Goal: Download file/media

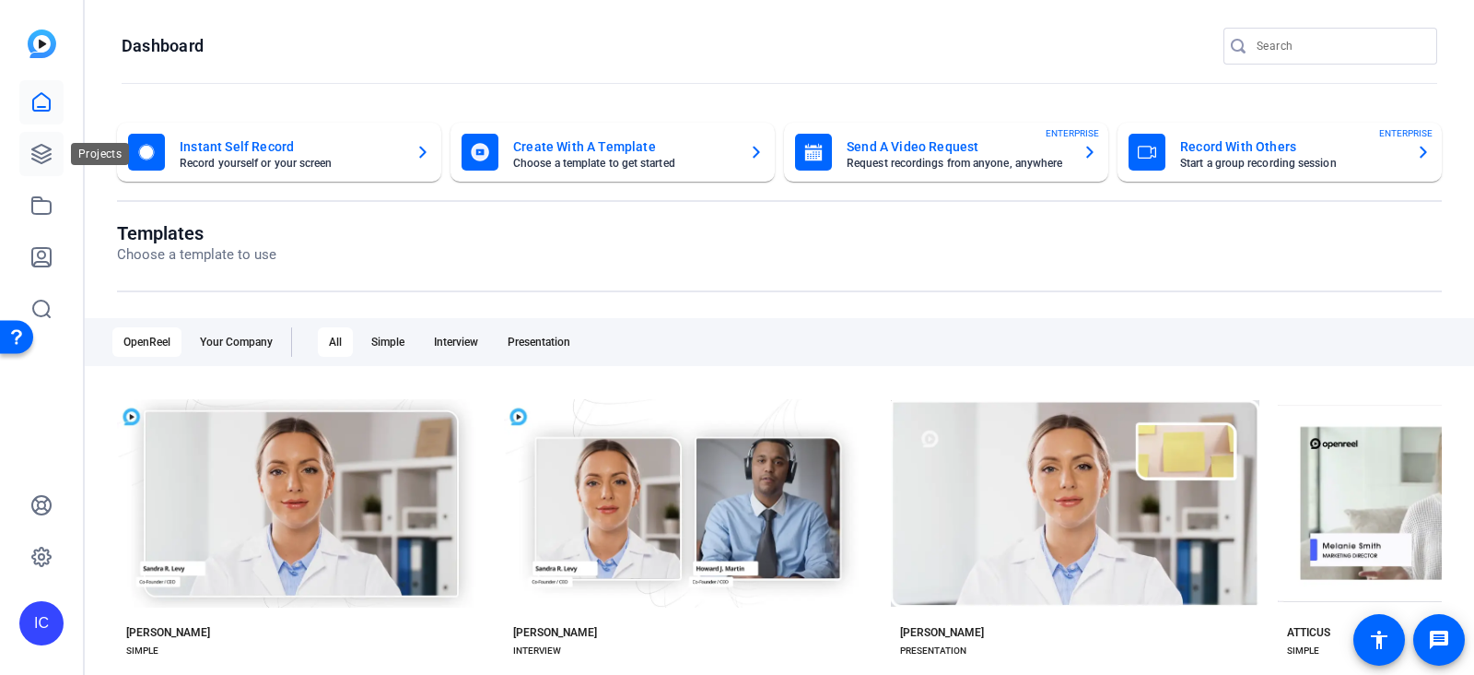
click at [34, 153] on icon at bounding box center [41, 154] width 22 height 22
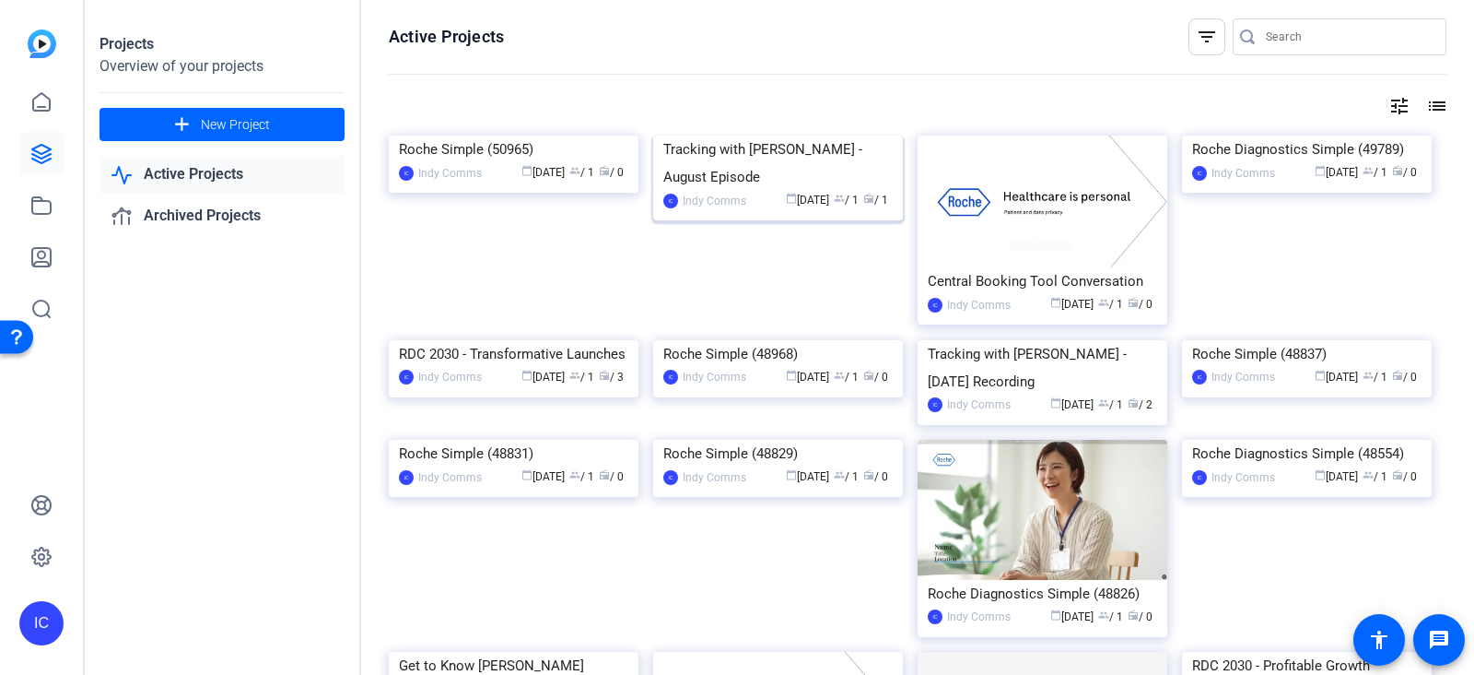
click at [723, 191] on div "Tracking with [PERSON_NAME] - August Episode" at bounding box center [777, 162] width 229 height 55
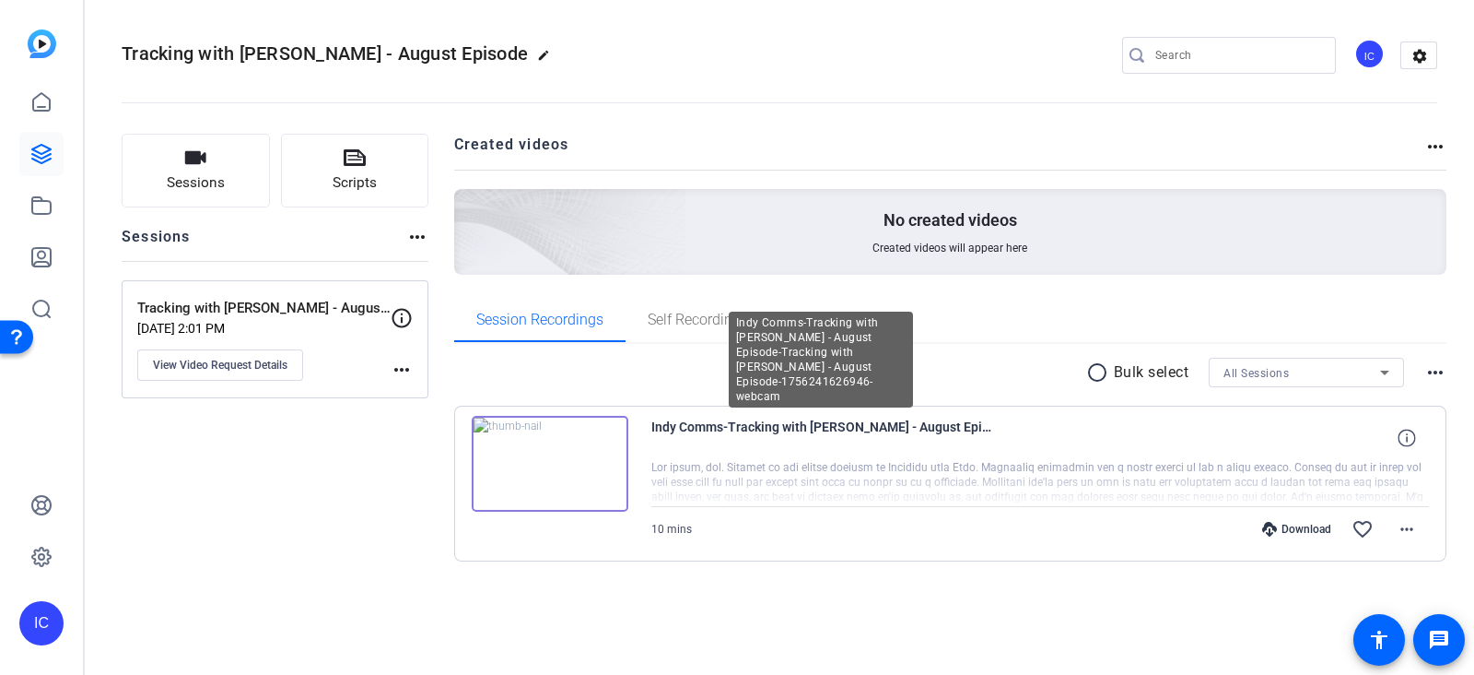
click at [728, 425] on span "Indy Comms-Tracking with [PERSON_NAME] - August Episode-Tracking with [PERSON_N…" at bounding box center [821, 438] width 341 height 44
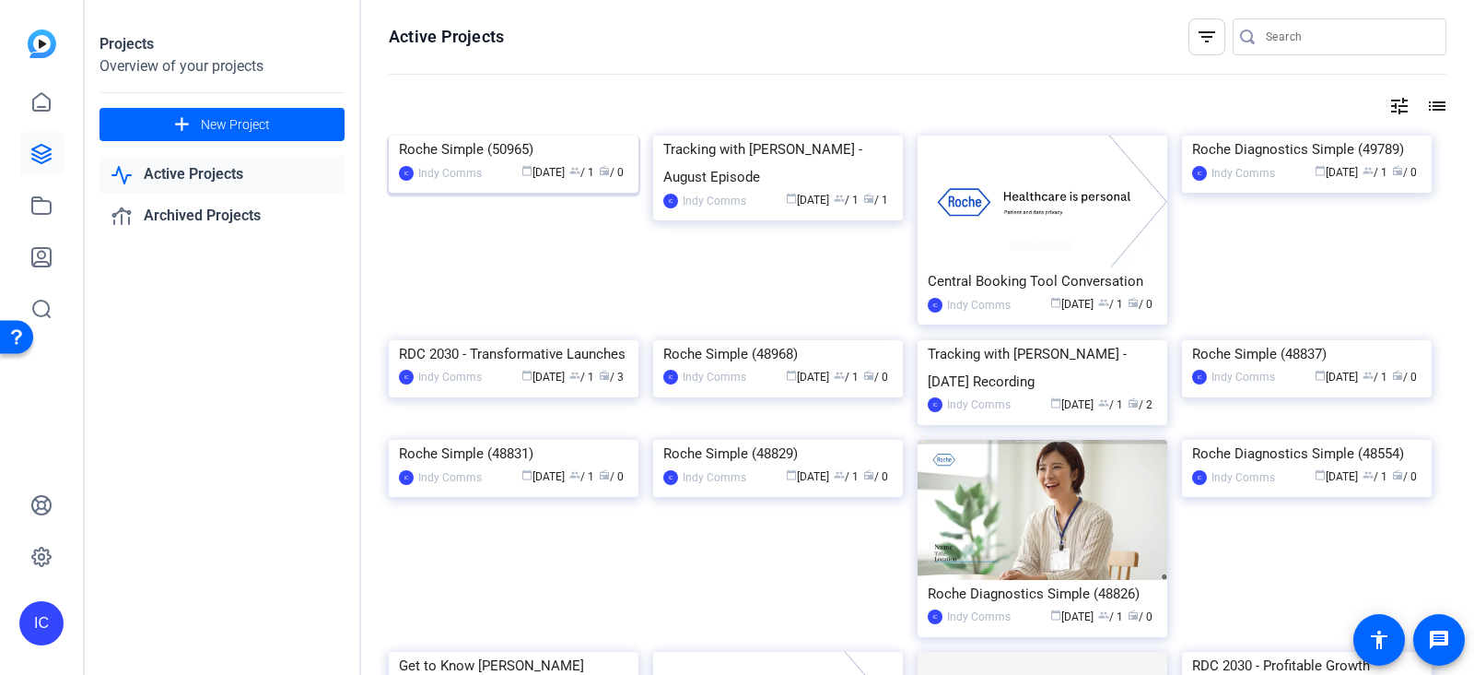
click at [466, 163] on div "Roche Simple (50965)" at bounding box center [513, 149] width 229 height 28
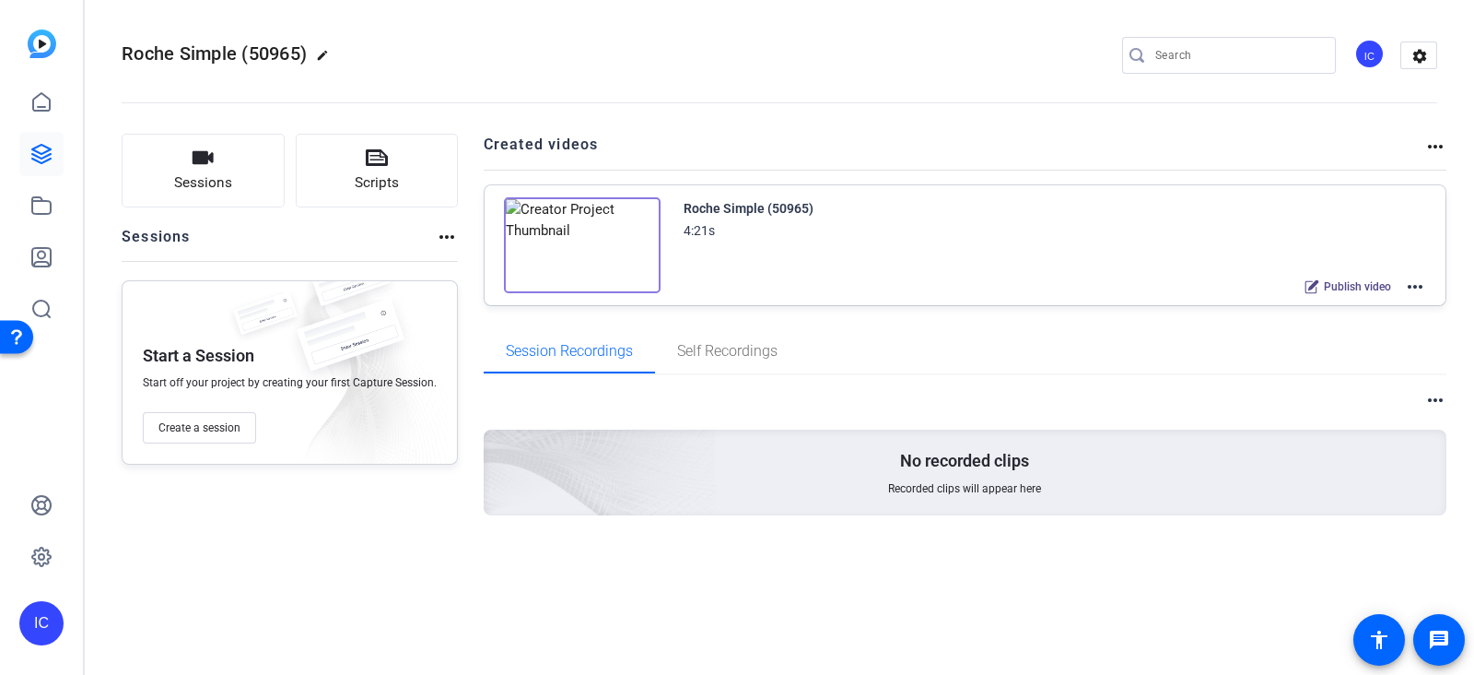
click at [628, 211] on img at bounding box center [582, 245] width 157 height 96
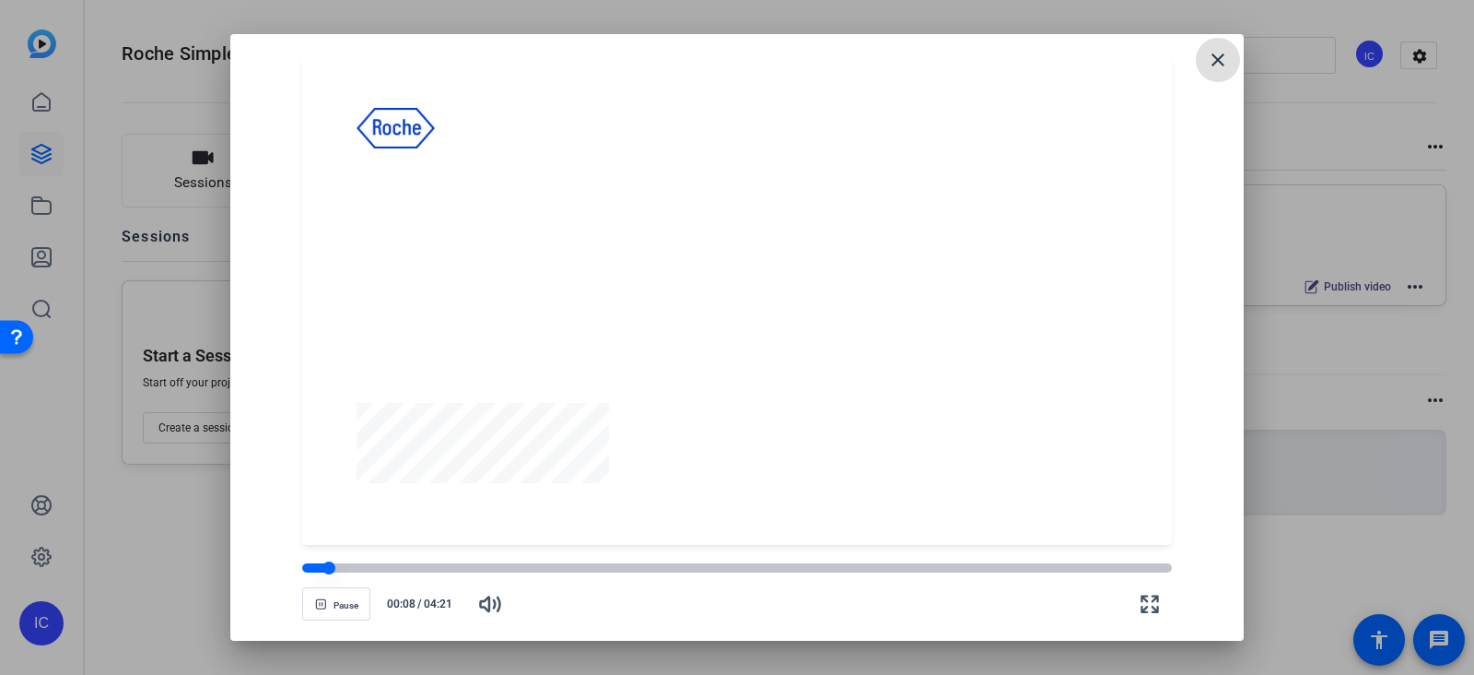
click at [522, 571] on div at bounding box center [736, 567] width 869 height 9
click at [582, 569] on div at bounding box center [736, 567] width 869 height 9
click at [675, 563] on div at bounding box center [736, 567] width 869 height 9
drag, startPoint x: 733, startPoint y: 569, endPoint x: 743, endPoint y: 569, distance: 10.1
click at [735, 569] on div at bounding box center [736, 567] width 869 height 9
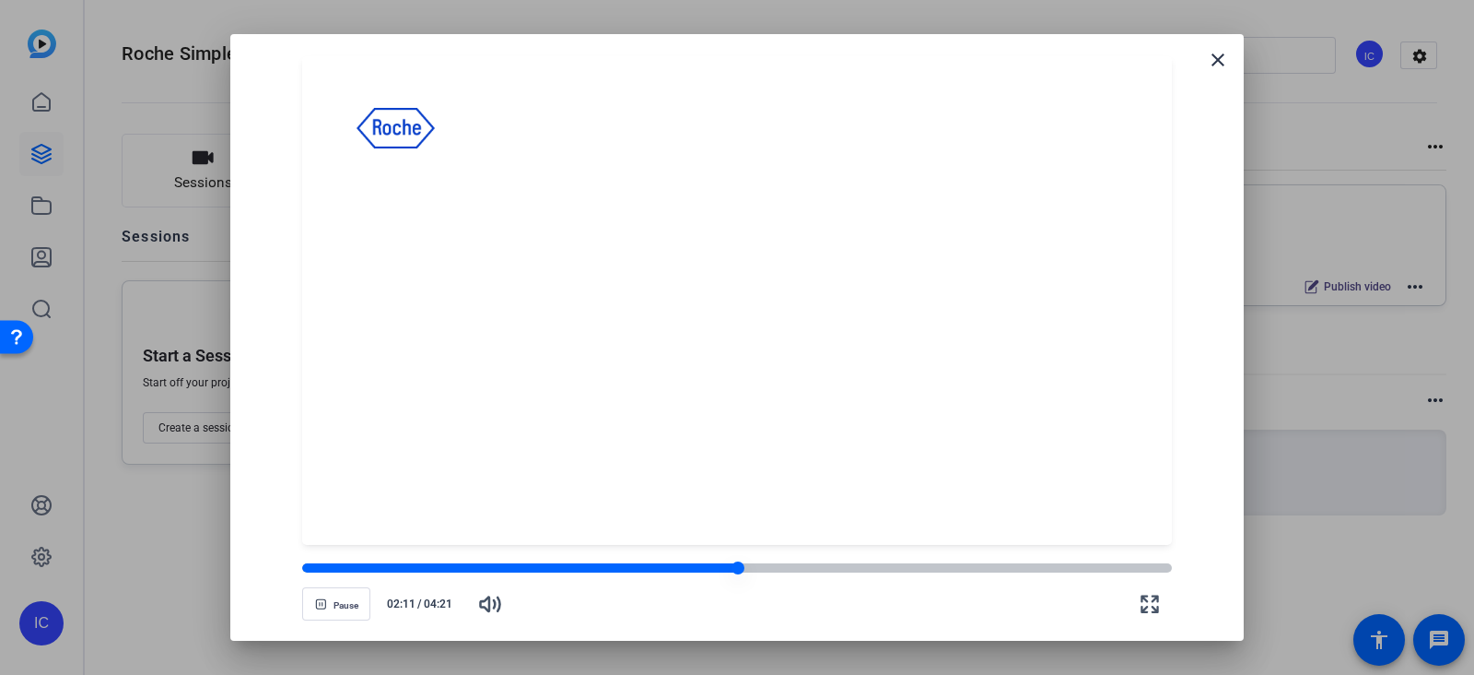
click at [780, 565] on div at bounding box center [736, 567] width 869 height 9
drag, startPoint x: 842, startPoint y: 578, endPoint x: 867, endPoint y: 573, distance: 25.3
click at [843, 578] on div "Pause 02:24 / 04:21" at bounding box center [736, 593] width 869 height 65
click at [884, 567] on div at bounding box center [736, 567] width 869 height 9
click at [931, 565] on div at bounding box center [736, 567] width 869 height 9
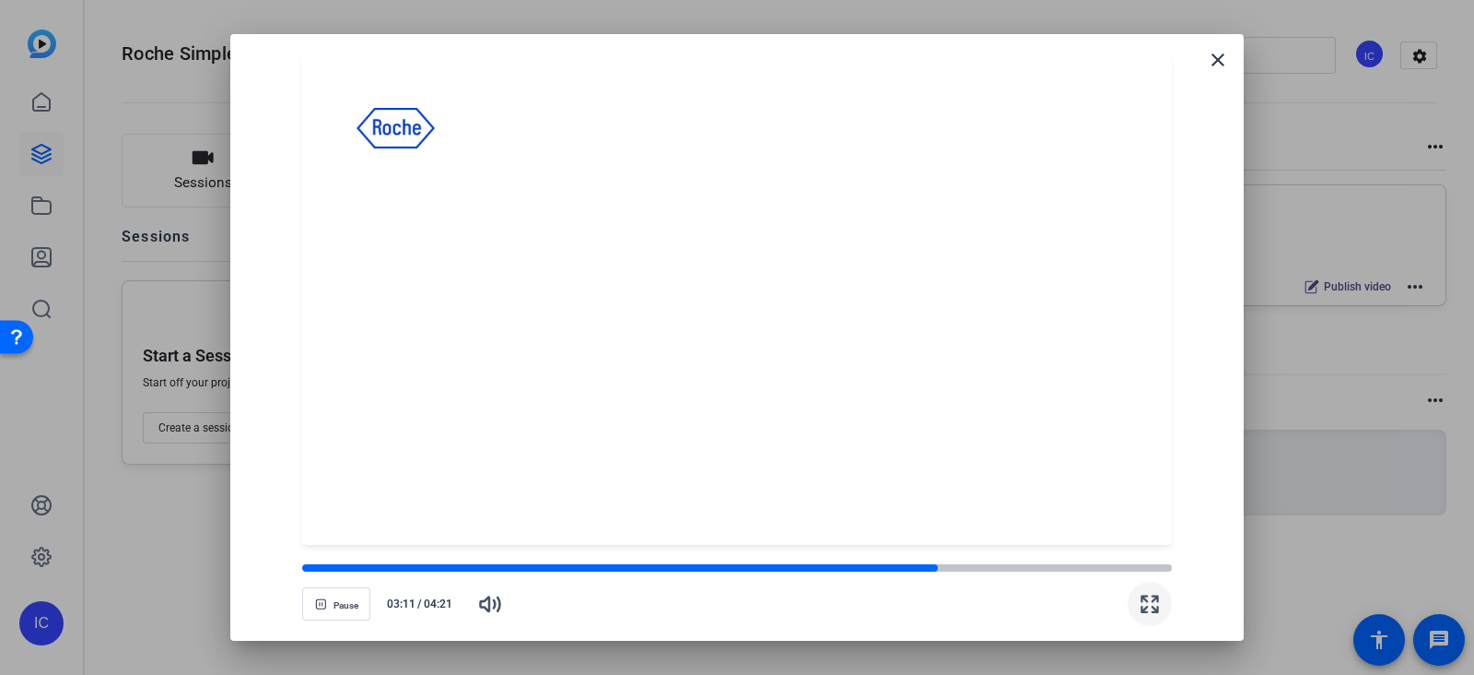
click at [1155, 608] on icon "button" at bounding box center [1150, 604] width 22 height 22
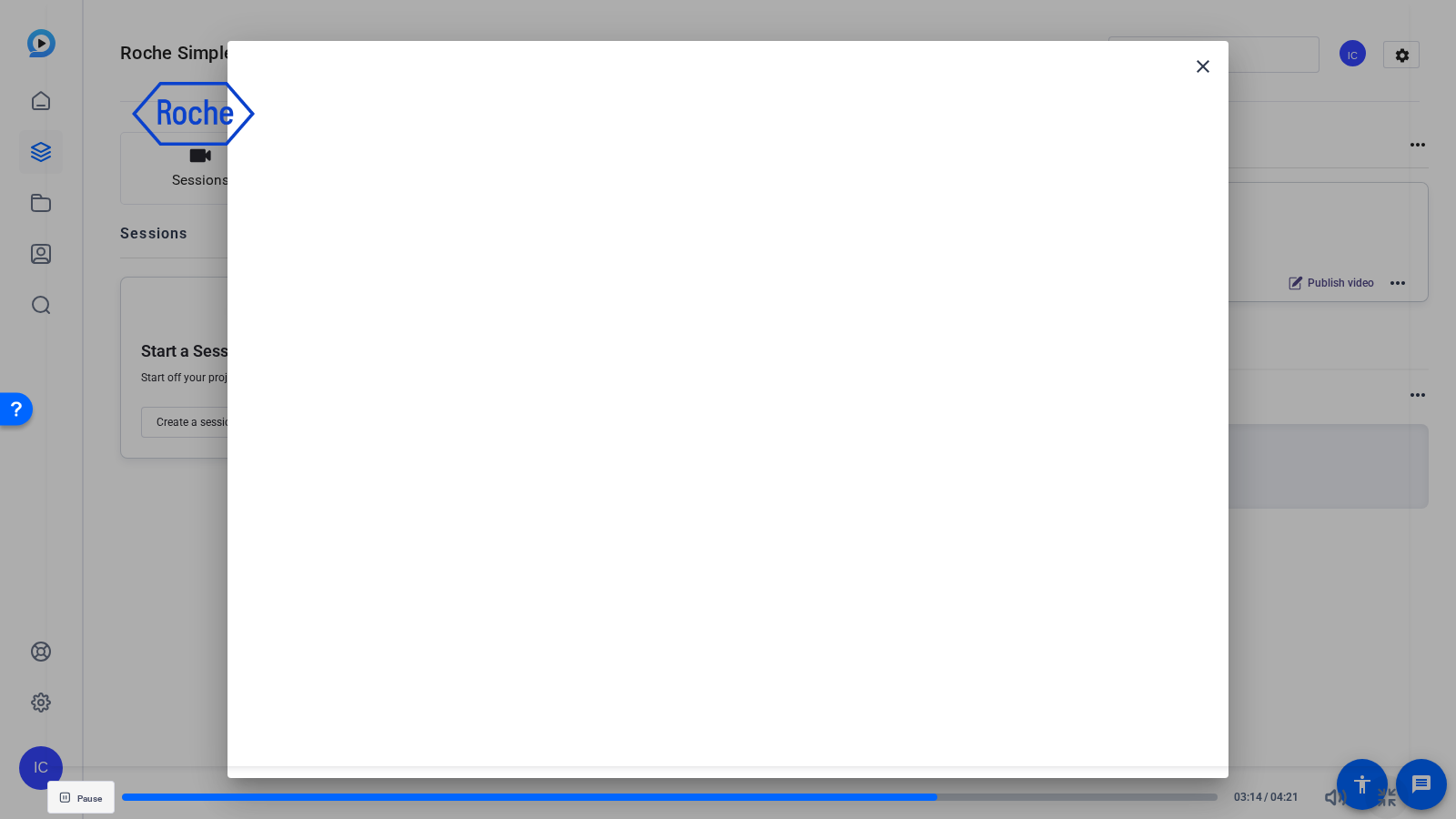
click at [94, 666] on span "button" at bounding box center [81, 797] width 65 height 43
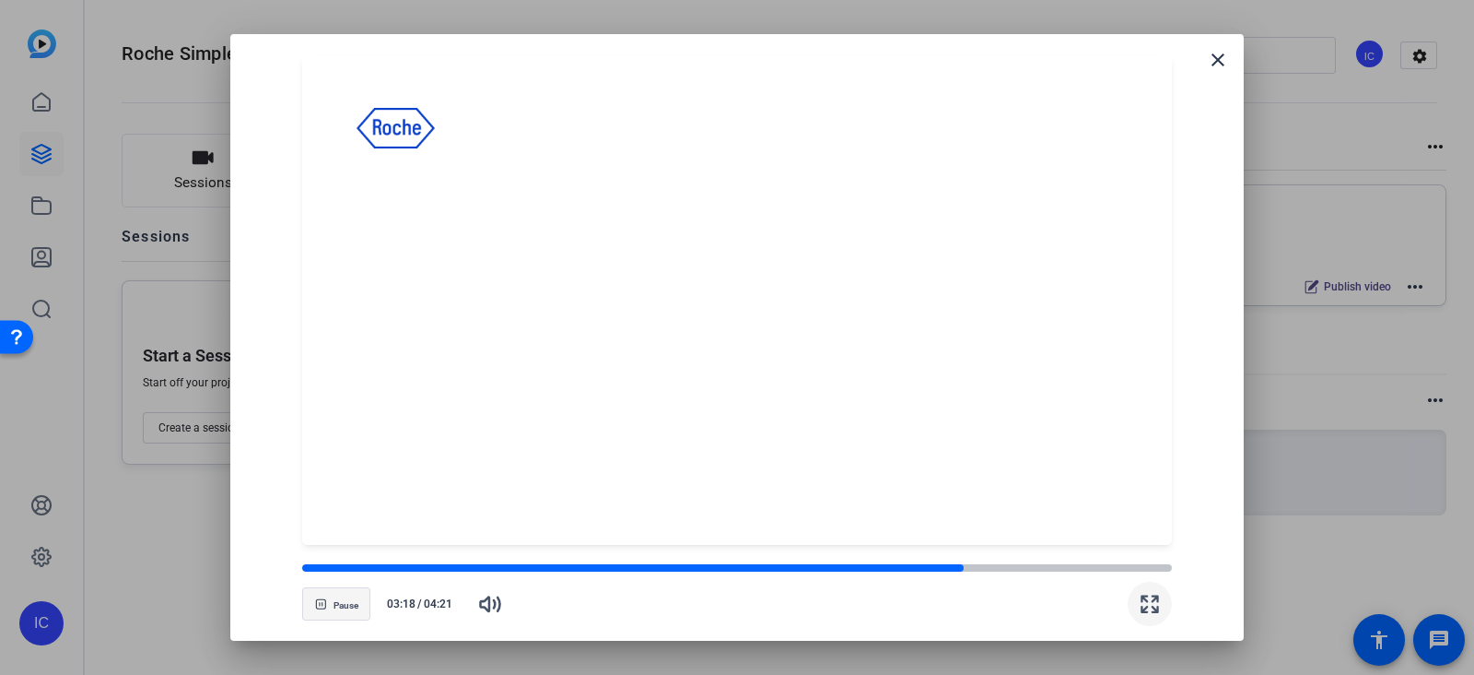
click at [334, 597] on span "Pause" at bounding box center [346, 604] width 25 height 14
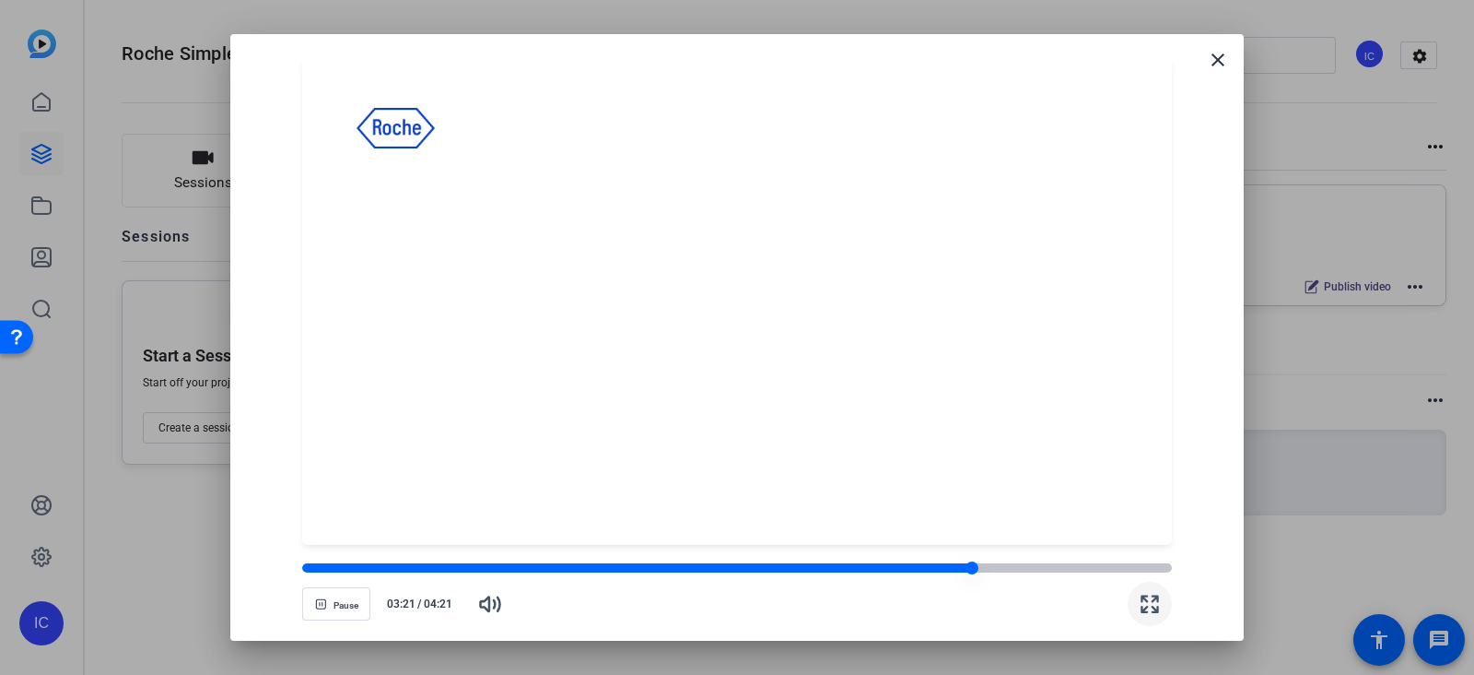
click at [1127, 569] on div at bounding box center [736, 567] width 869 height 9
click at [306, 563] on div at bounding box center [736, 567] width 869 height 9
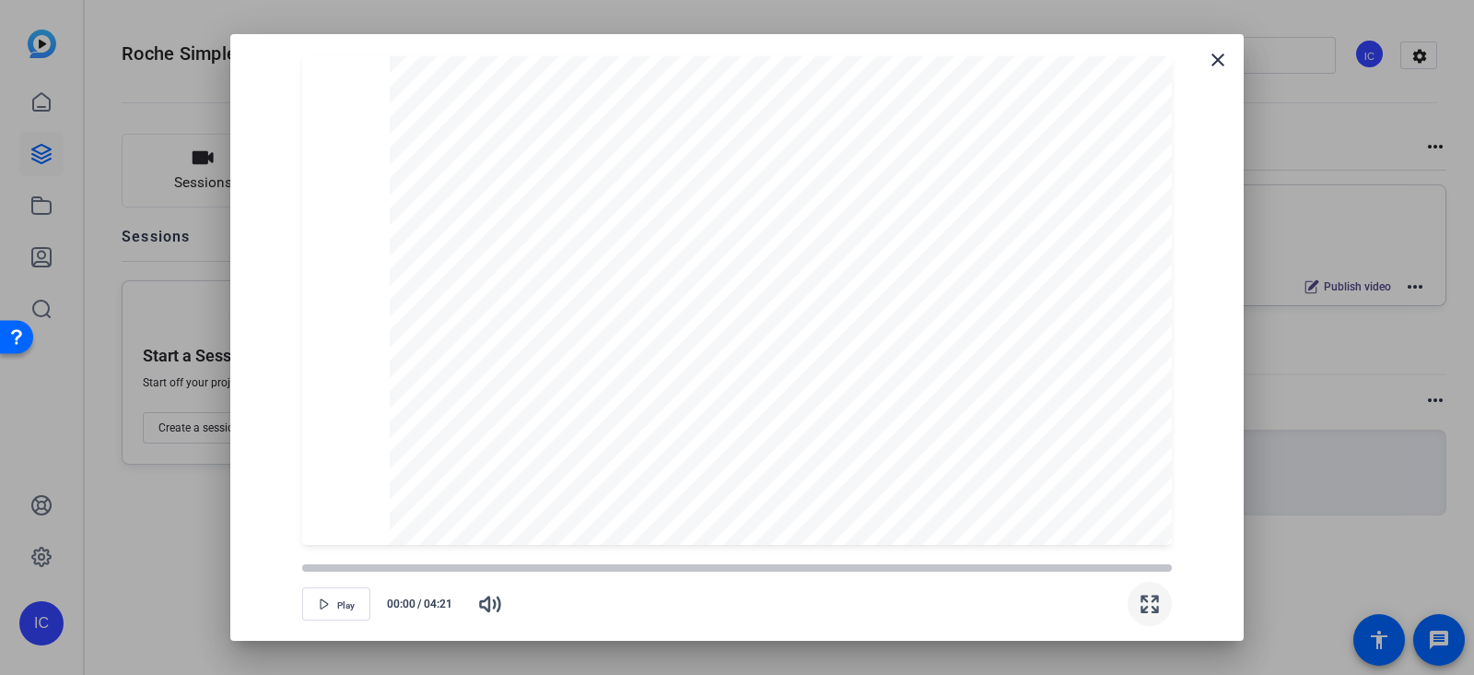
drag, startPoint x: 307, startPoint y: 564, endPoint x: 288, endPoint y: 564, distance: 18.4
click at [288, 564] on div "Play 00:00 / 04:21" at bounding box center [736, 582] width 969 height 74
click at [332, 601] on span "button" at bounding box center [336, 603] width 66 height 44
click at [1131, 569] on div at bounding box center [736, 567] width 869 height 9
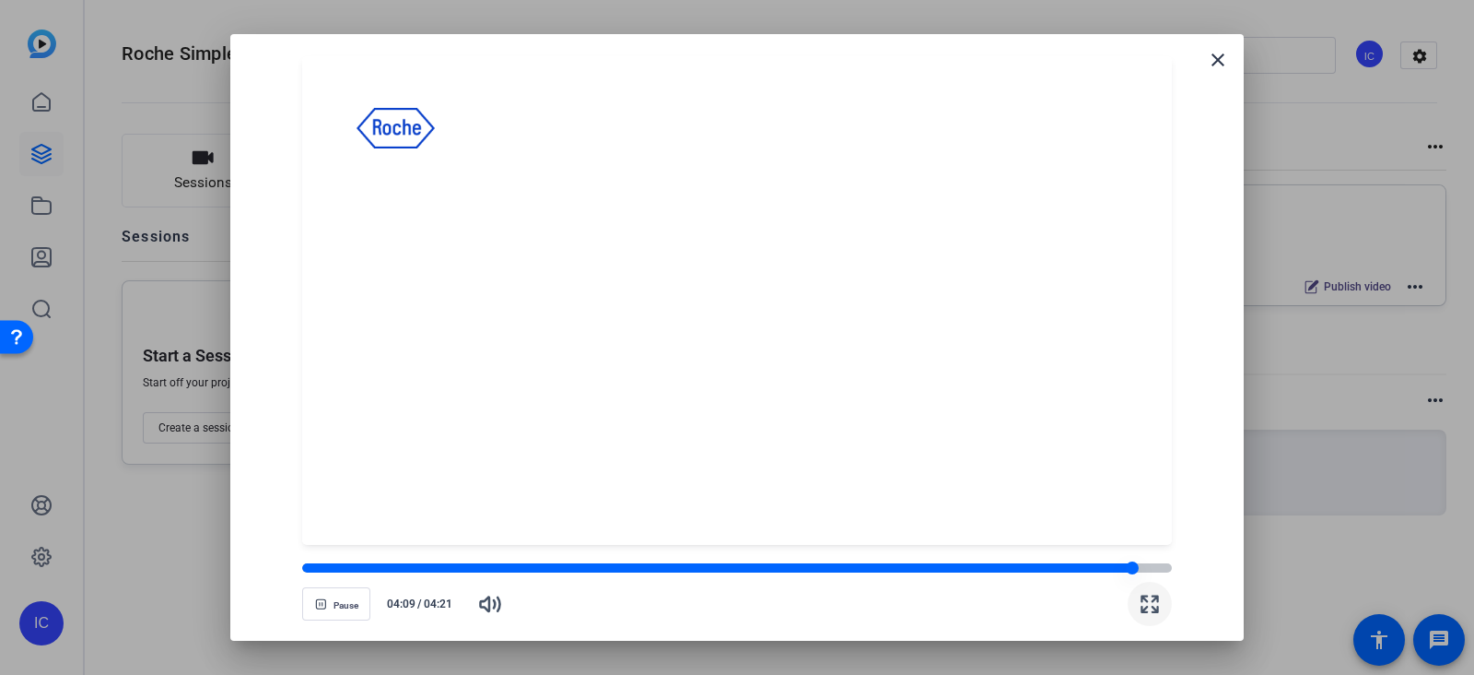
click at [1147, 569] on div at bounding box center [736, 567] width 869 height 9
click at [1046, 571] on div at bounding box center [732, 567] width 861 height 9
click at [1117, 569] on div at bounding box center [736, 567] width 869 height 9
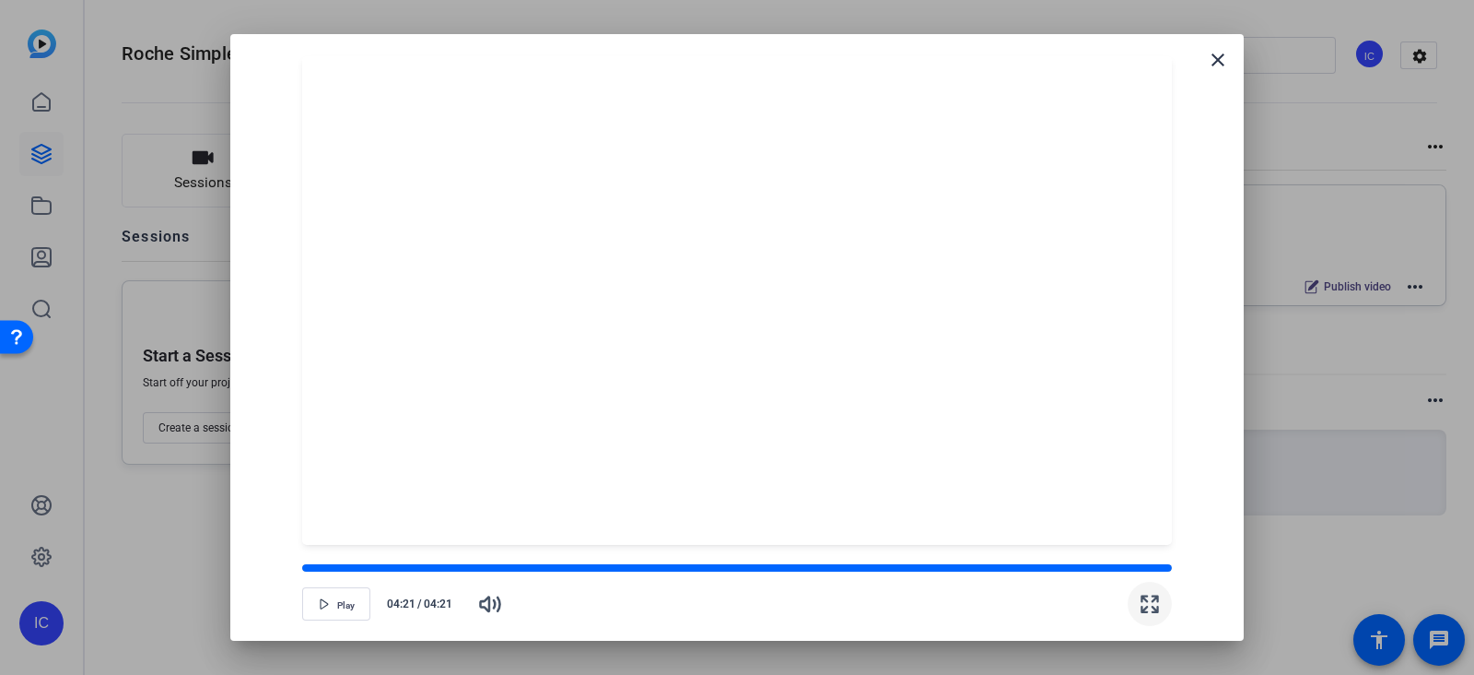
click at [159, 521] on div at bounding box center [737, 337] width 1474 height 675
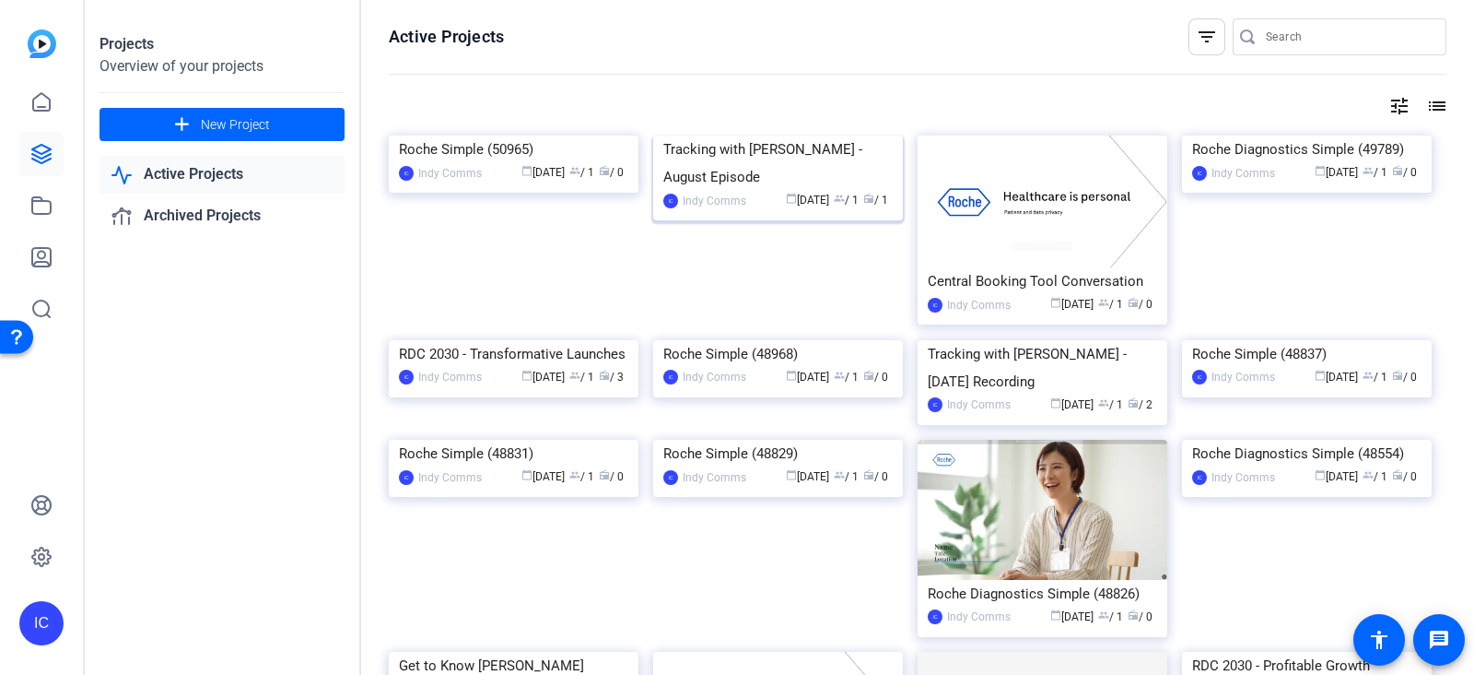
click at [707, 191] on div "Tracking with [PERSON_NAME] - August Episode" at bounding box center [777, 162] width 229 height 55
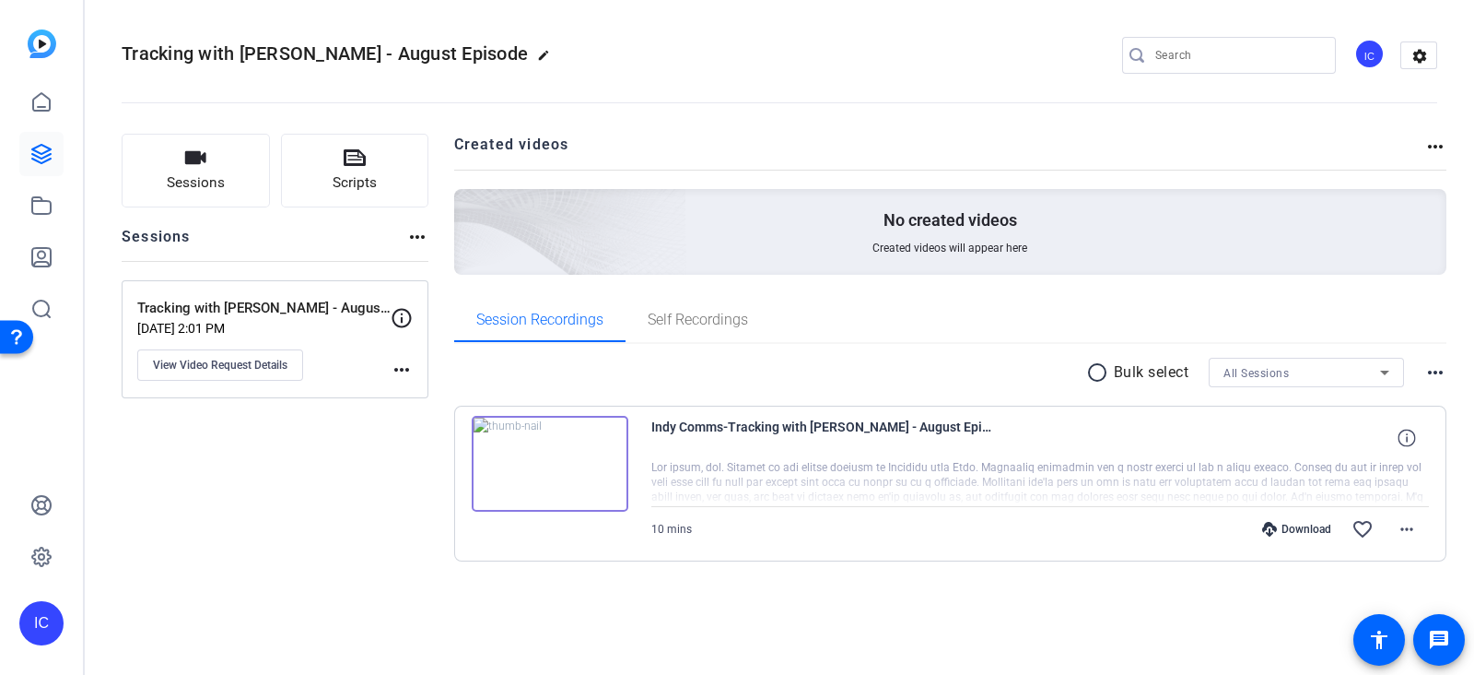
click at [756, 472] on div at bounding box center [1040, 483] width 779 height 46
click at [611, 476] on img at bounding box center [550, 464] width 157 height 96
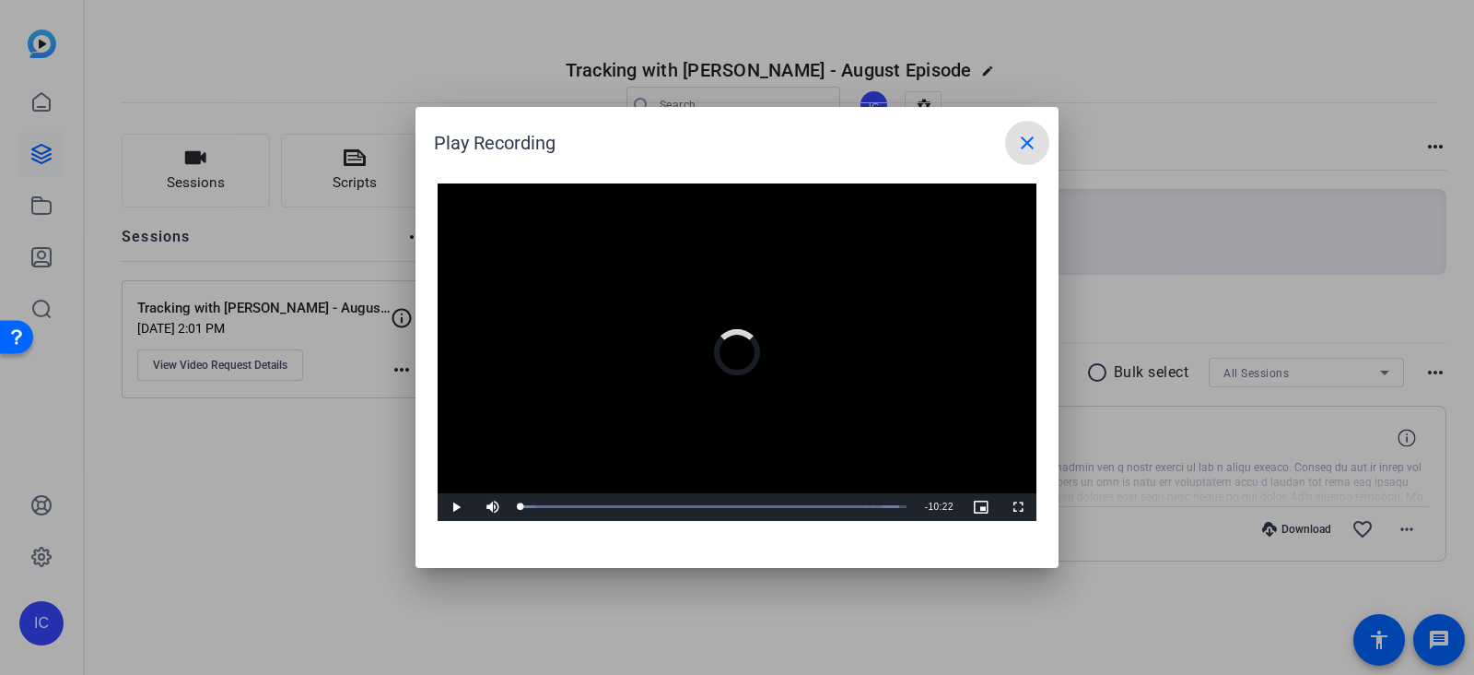
drag, startPoint x: 522, startPoint y: 506, endPoint x: 705, endPoint y: 372, distance: 226.9
click at [484, 475] on div "Video Player is loading. Play Video Play Mute Current Time 0:00 / Duration 10:2…" at bounding box center [737, 351] width 599 height 337
click at [1023, 143] on mat-icon "close" at bounding box center [1027, 143] width 22 height 22
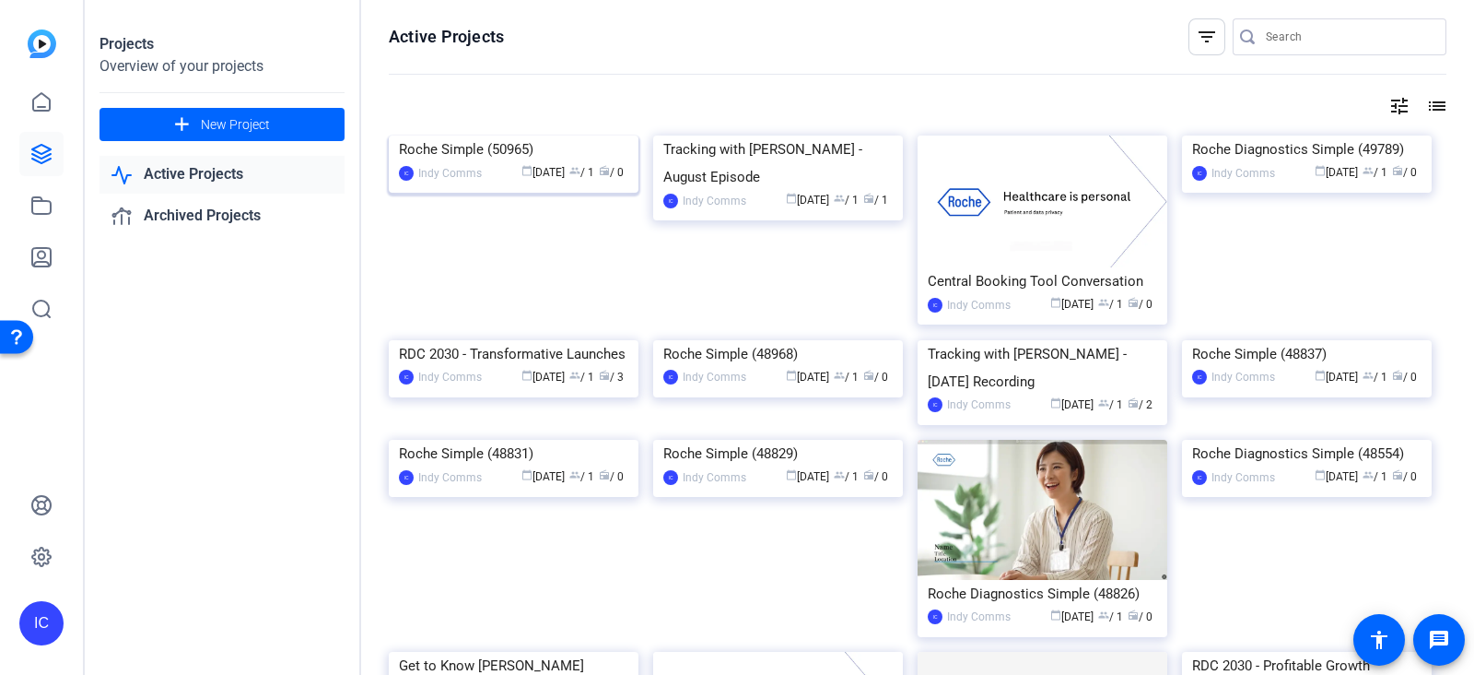
click at [457, 163] on div "Roche Simple (50965)" at bounding box center [513, 149] width 229 height 28
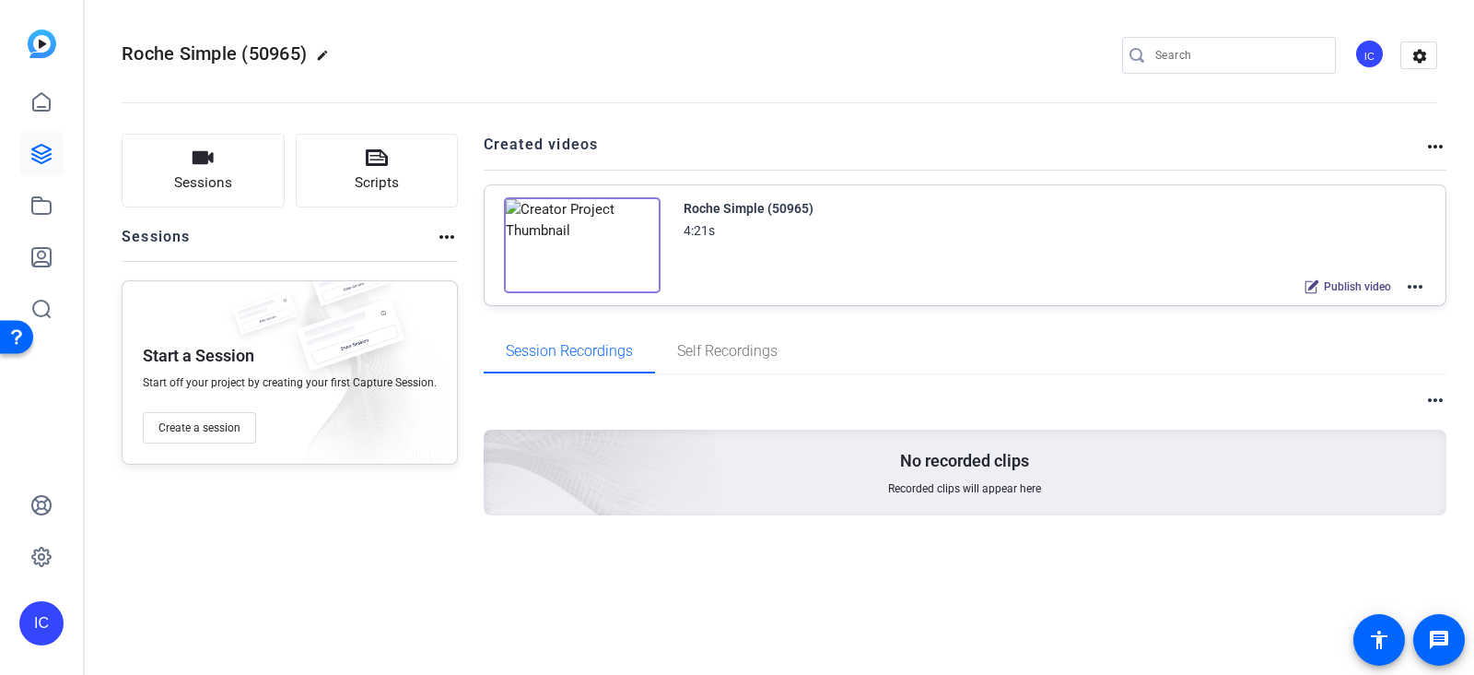
click at [727, 206] on div "Roche Simple (50965)" at bounding box center [749, 208] width 130 height 22
click at [1416, 284] on mat-icon "more_horiz" at bounding box center [1415, 287] width 22 height 22
click at [556, 344] on div at bounding box center [737, 337] width 1474 height 675
click at [605, 272] on img at bounding box center [582, 245] width 157 height 96
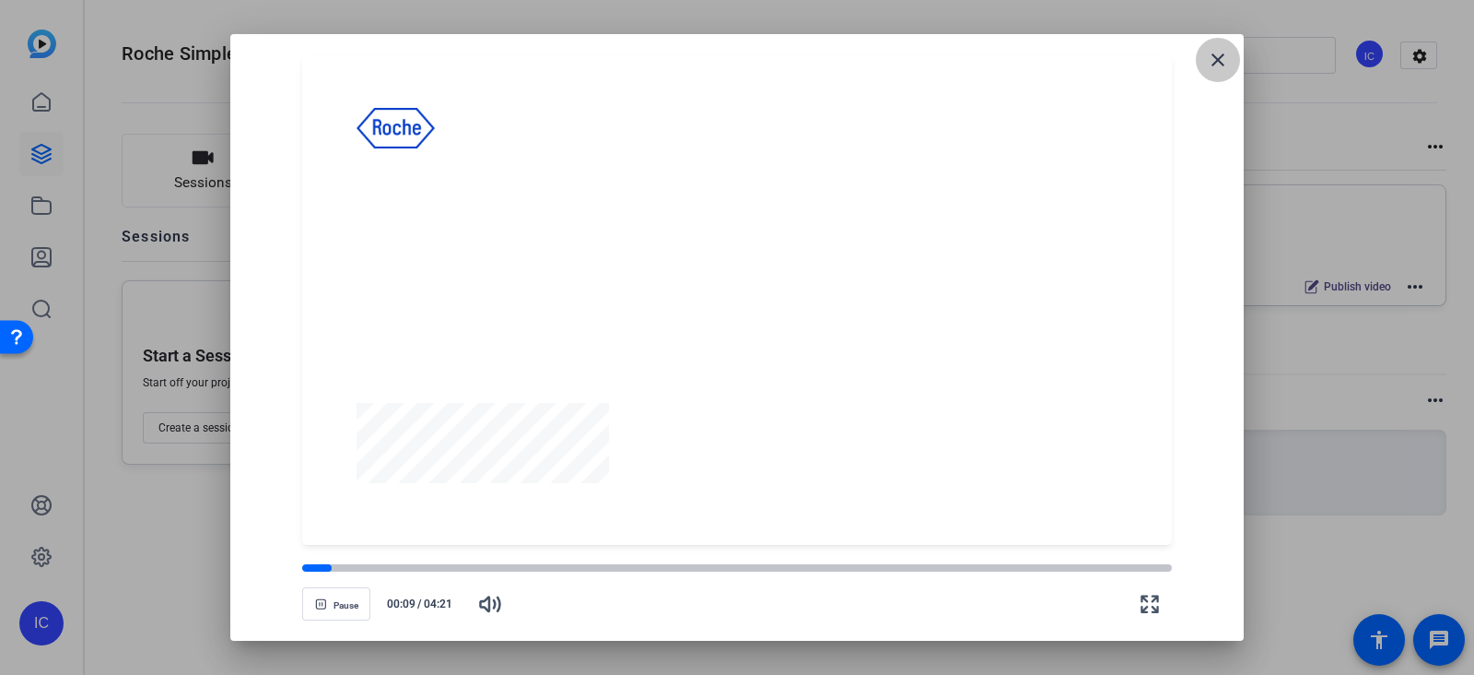
click at [1227, 49] on mat-icon "close" at bounding box center [1218, 60] width 22 height 22
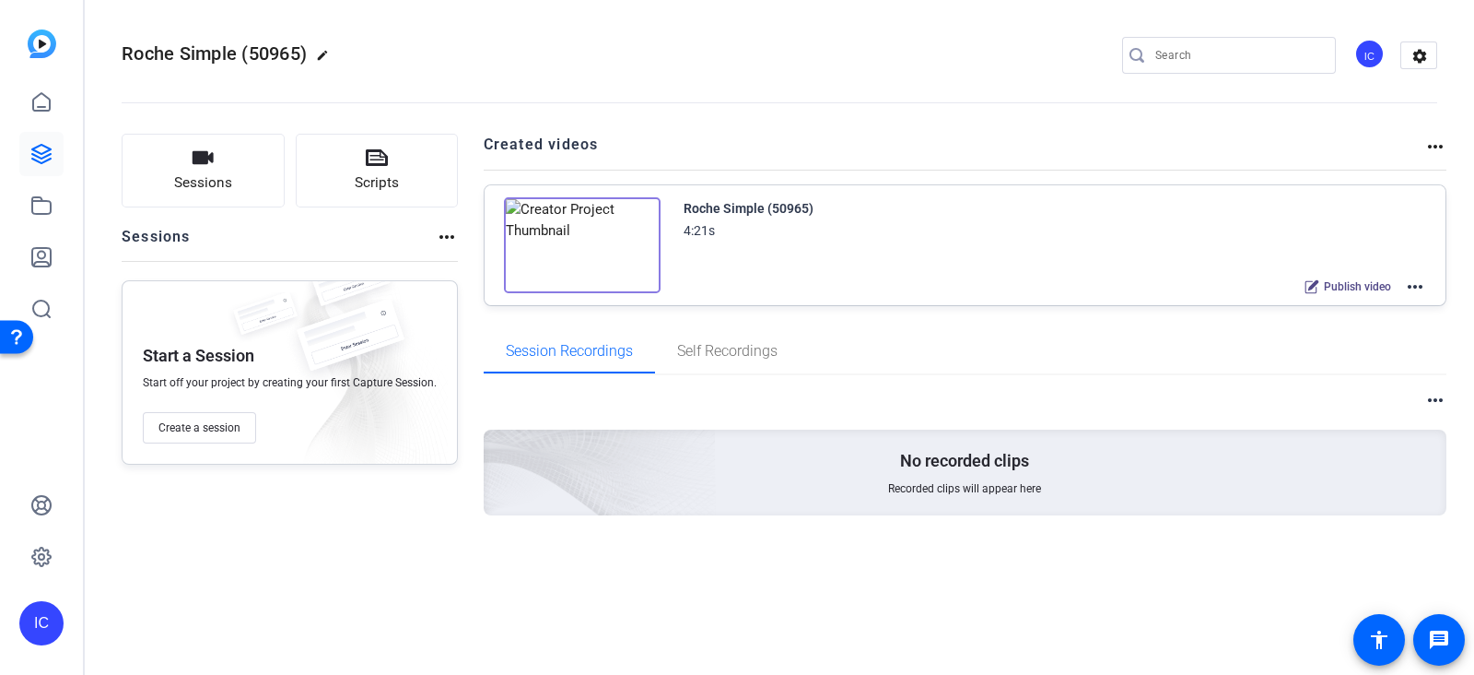
click at [439, 229] on mat-icon "more_horiz" at bounding box center [447, 237] width 22 height 22
click at [439, 229] on div at bounding box center [737, 337] width 1474 height 675
click at [1414, 280] on mat-icon "more_horiz" at bounding box center [1415, 287] width 22 height 22
click at [628, 278] on div at bounding box center [737, 337] width 1474 height 675
click at [576, 240] on img at bounding box center [582, 245] width 157 height 96
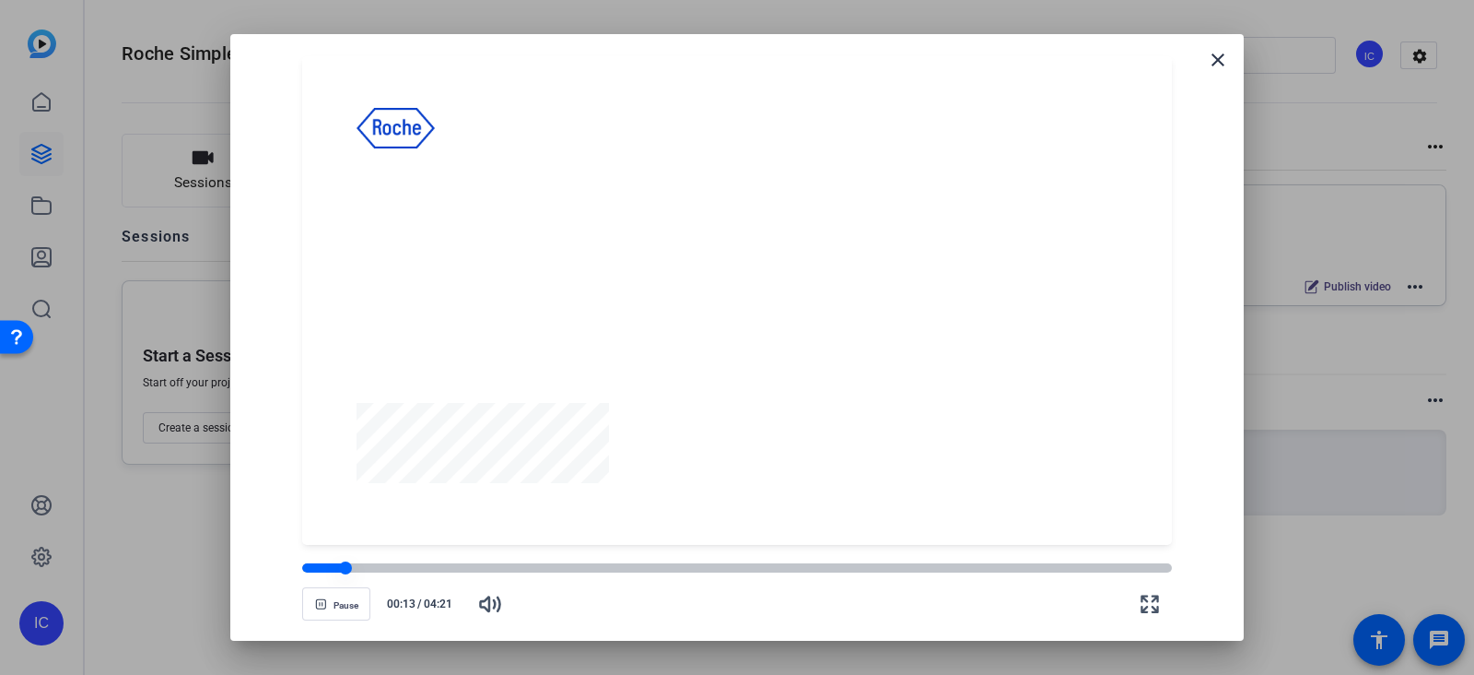
click at [307, 564] on div at bounding box center [323, 567] width 42 height 9
drag, startPoint x: 307, startPoint y: 565, endPoint x: 257, endPoint y: 566, distance: 49.8
click at [257, 566] on div "Pause 00:00 / 04:21" at bounding box center [736, 582] width 969 height 74
click at [1153, 603] on icon "button" at bounding box center [1150, 604] width 22 height 22
click at [312, 618] on span "button" at bounding box center [336, 603] width 66 height 44
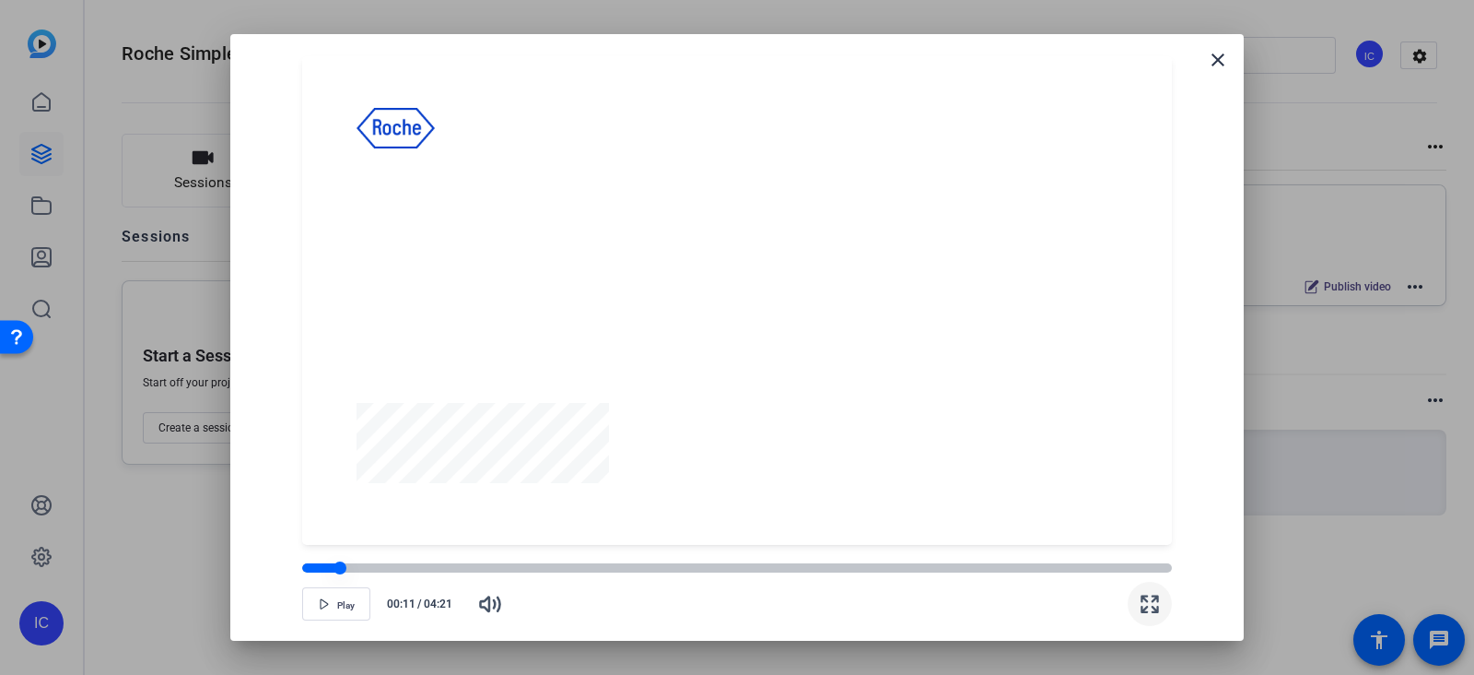
drag, startPoint x: 304, startPoint y: 566, endPoint x: 287, endPoint y: 565, distance: 17.5
click at [304, 566] on div at bounding box center [321, 567] width 38 height 7
drag, startPoint x: 297, startPoint y: 567, endPoint x: 264, endPoint y: 569, distance: 33.2
click at [264, 569] on div "Play 00:00 / 04:21" at bounding box center [736, 582] width 969 height 74
click at [344, 613] on span "button" at bounding box center [336, 603] width 66 height 44
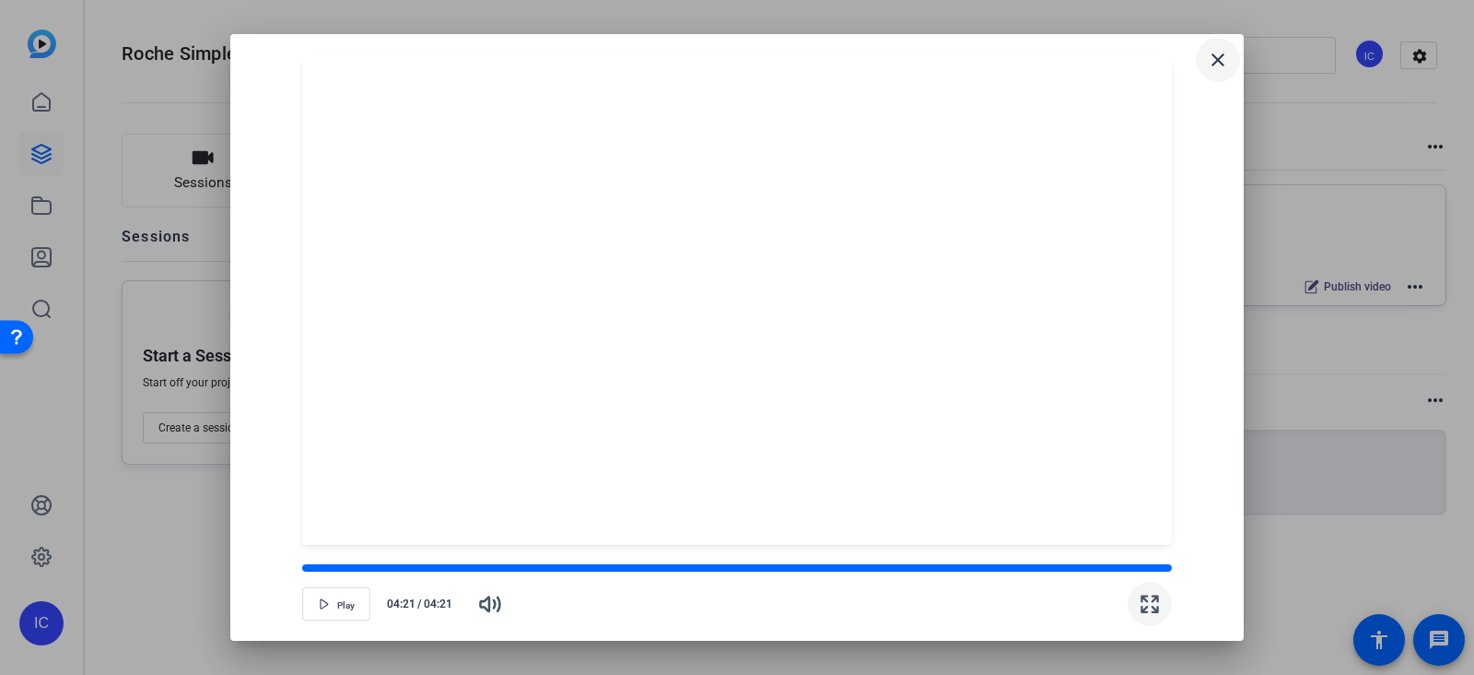
click at [1219, 69] on mat-icon "close" at bounding box center [1218, 60] width 22 height 22
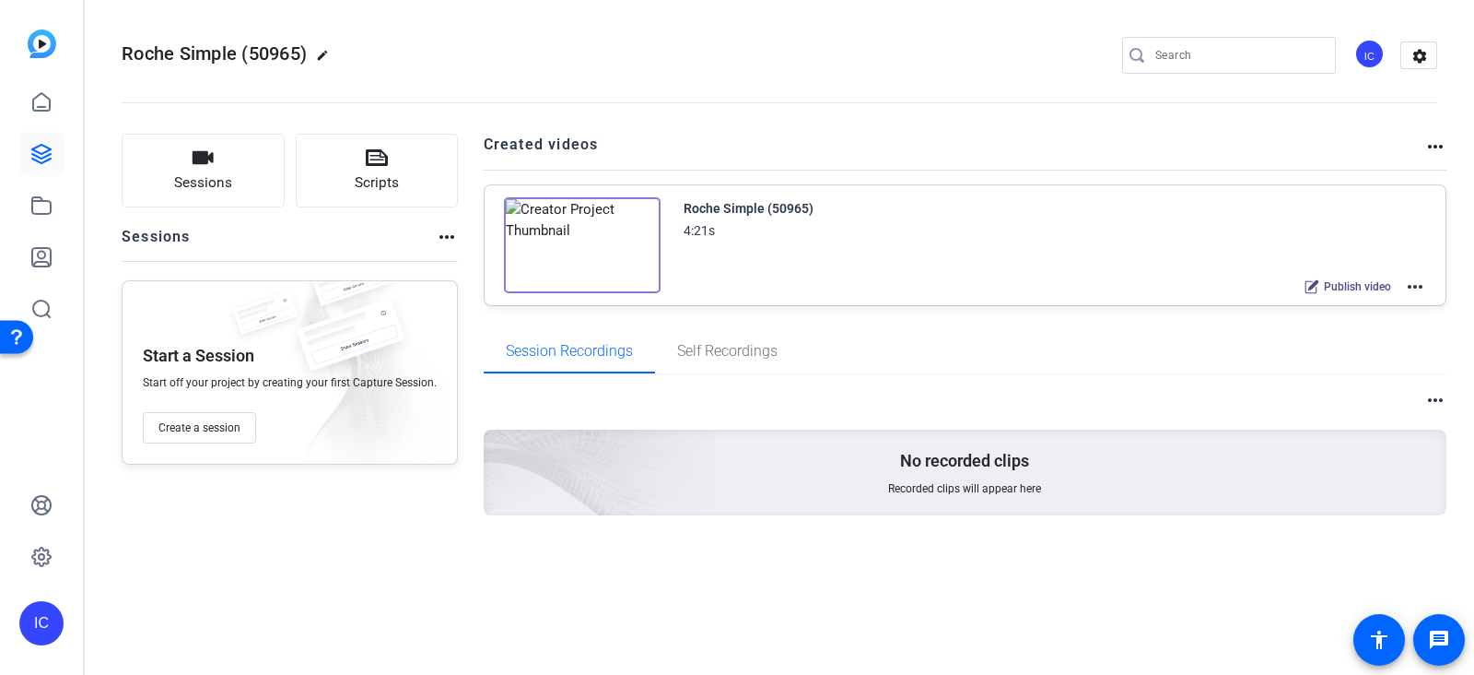
click at [1410, 285] on mat-icon "more_horiz" at bounding box center [1415, 287] width 22 height 22
click at [1062, 123] on div at bounding box center [737, 337] width 1474 height 675
click at [1317, 288] on icon at bounding box center [1312, 286] width 15 height 15
click at [1411, 287] on mat-icon "more_horiz" at bounding box center [1415, 287] width 22 height 22
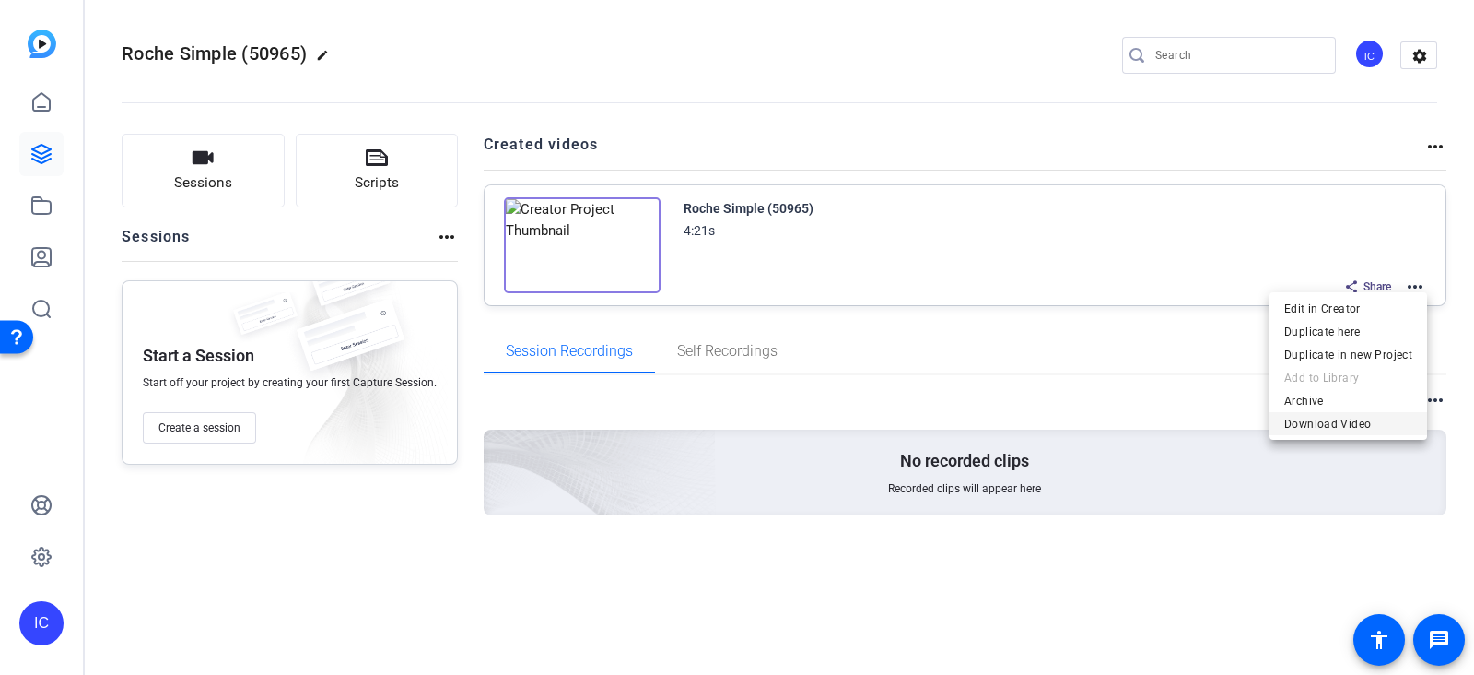
click at [1306, 421] on span "Download Video" at bounding box center [1349, 423] width 128 height 22
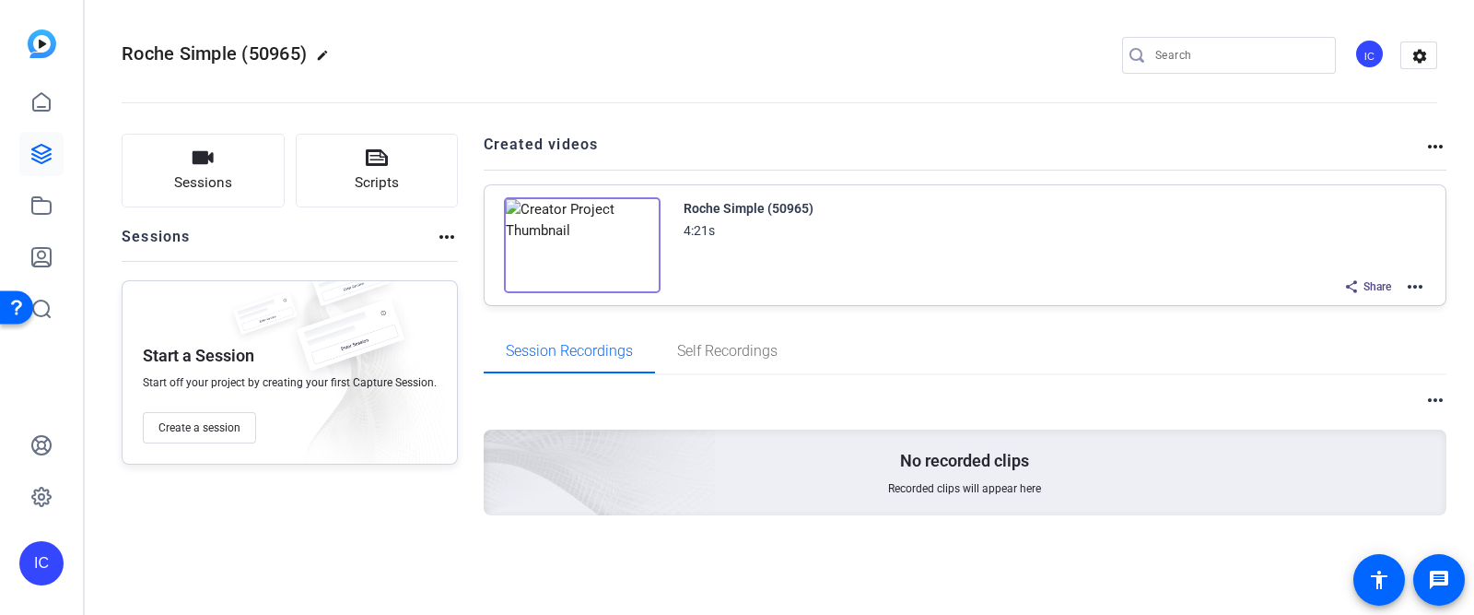
click at [624, 218] on img at bounding box center [582, 245] width 157 height 96
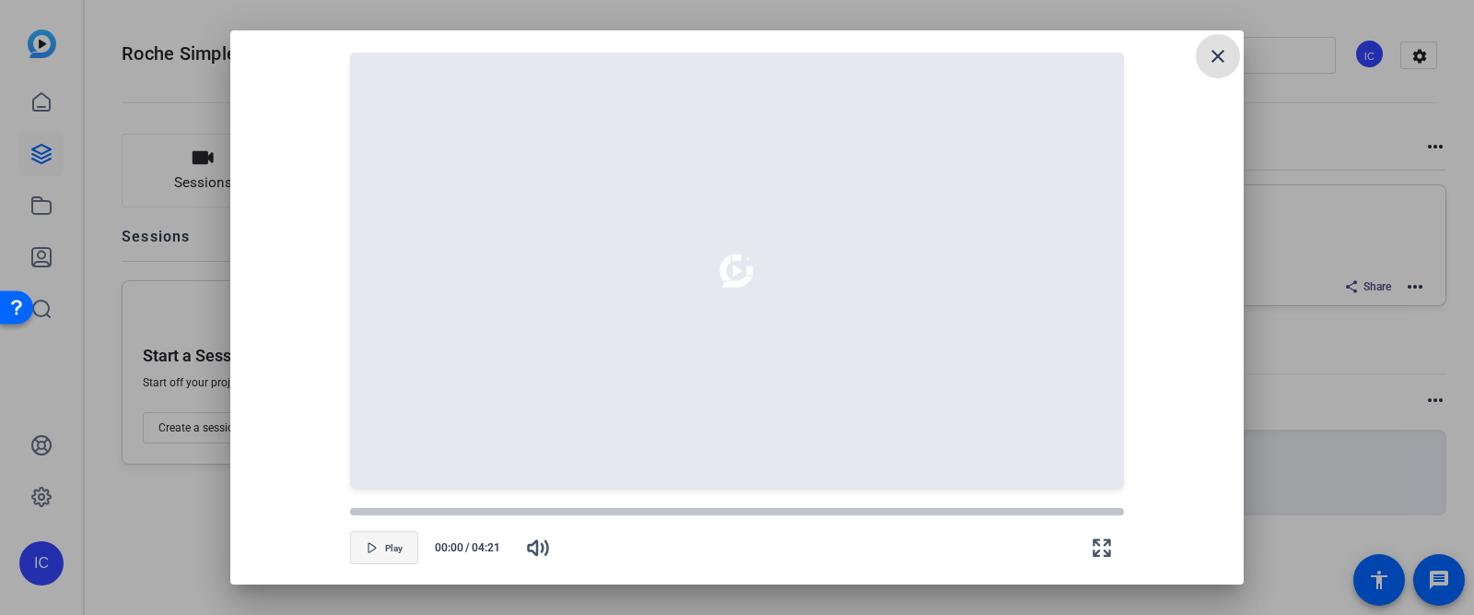
click at [370, 546] on icon "button" at bounding box center [372, 547] width 11 height 11
click at [417, 510] on div at bounding box center [736, 511] width 773 height 9
click at [387, 549] on span "Play" at bounding box center [394, 548] width 18 height 11
click at [355, 512] on div at bounding box center [383, 511] width 66 height 9
click at [1221, 58] on mat-icon "close" at bounding box center [1218, 56] width 22 height 22
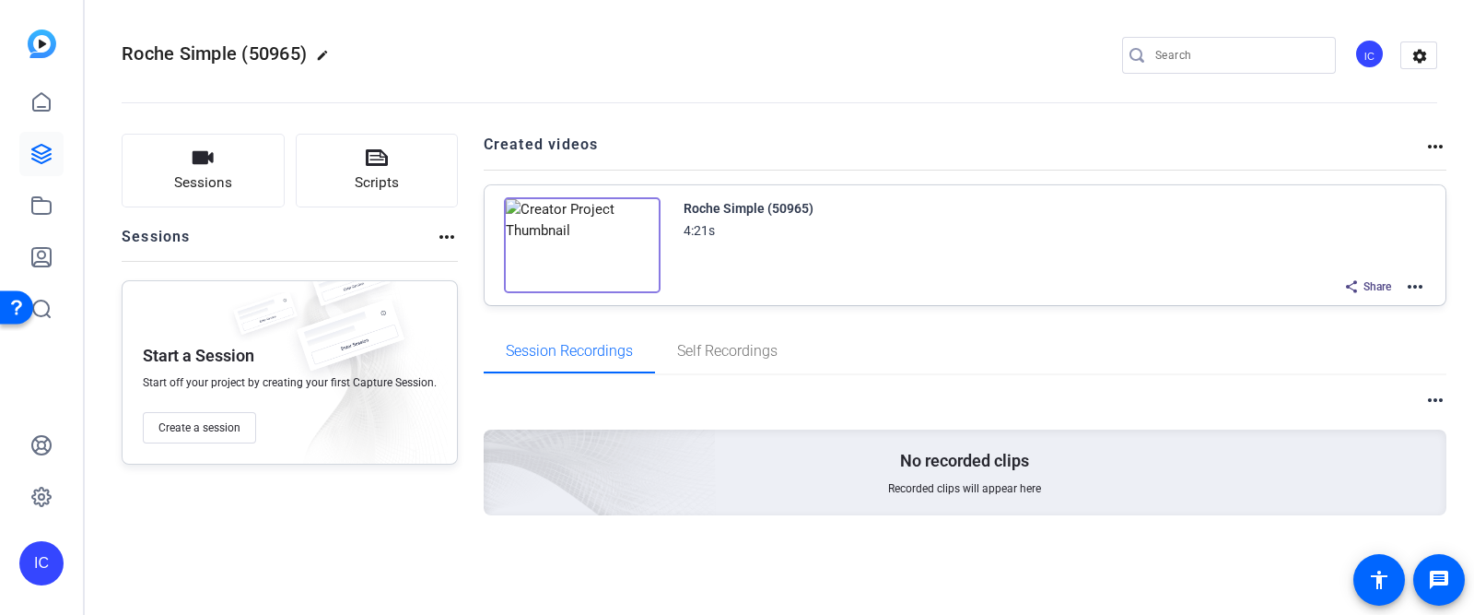
click at [600, 214] on img at bounding box center [582, 245] width 157 height 96
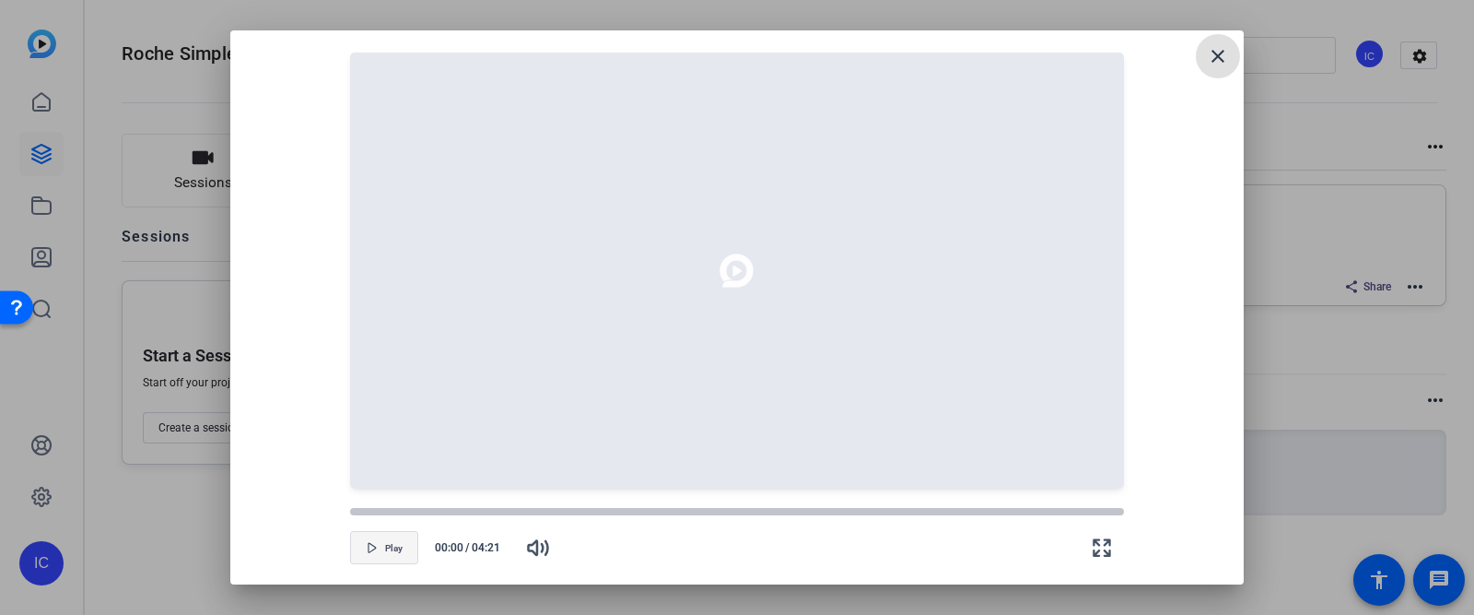
click at [380, 546] on span "button" at bounding box center [384, 547] width 66 height 44
drag, startPoint x: 1222, startPoint y: 56, endPoint x: 1351, endPoint y: 220, distance: 208.7
click at [1222, 56] on mat-icon "close" at bounding box center [1218, 56] width 22 height 22
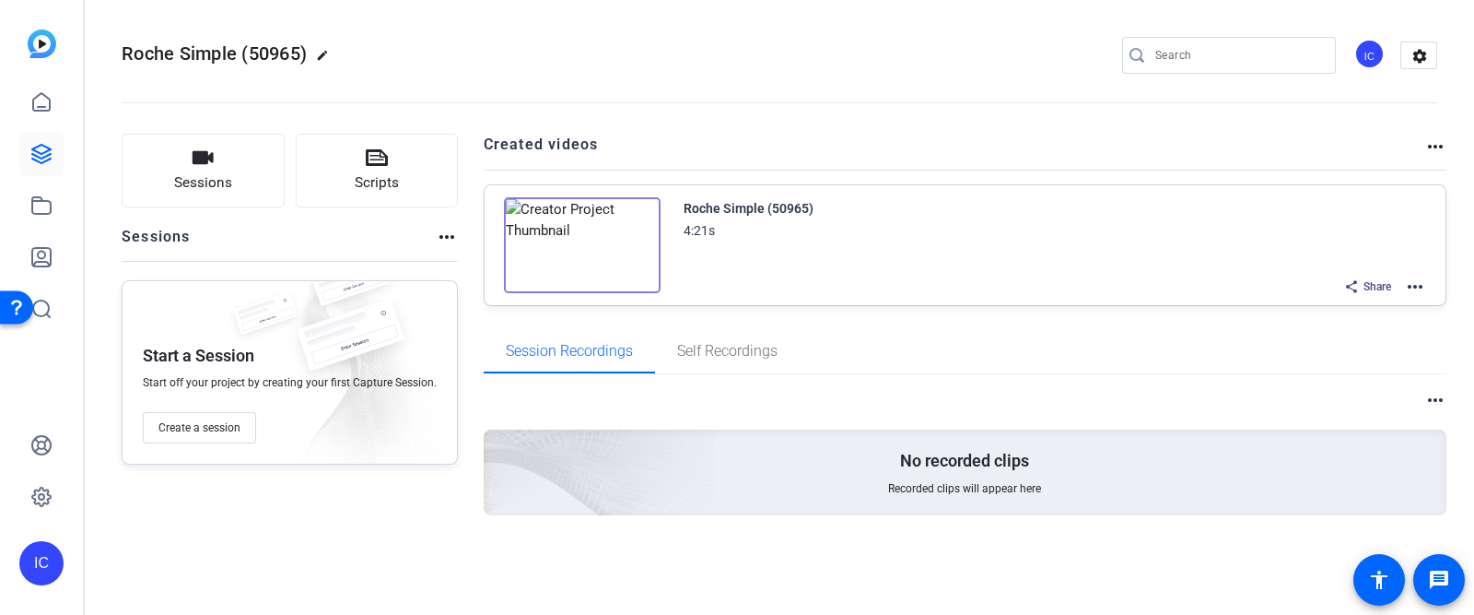
click at [1418, 288] on mat-icon "more_horiz" at bounding box center [1415, 287] width 22 height 22
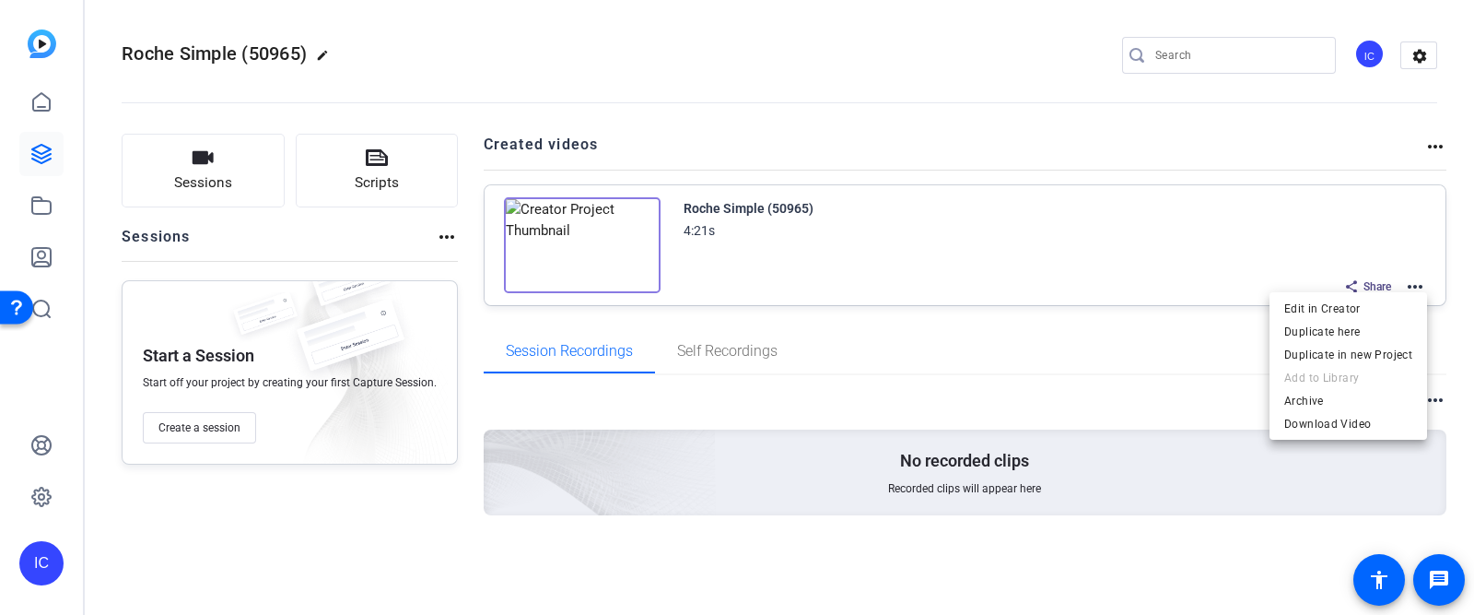
click at [1179, 351] on div at bounding box center [737, 307] width 1474 height 615
